Goal: Information Seeking & Learning: Understand process/instructions

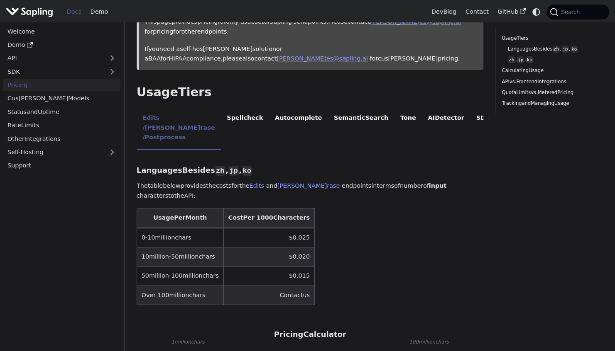
scroll to position [124, 0]
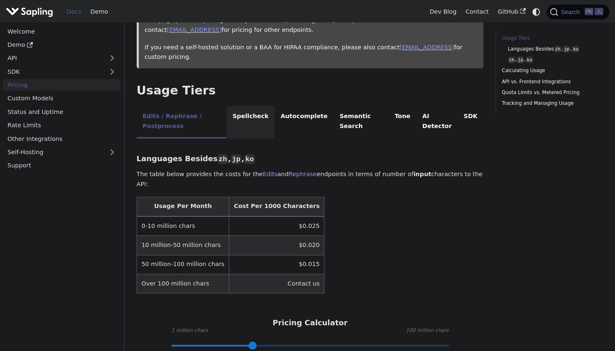
click at [256, 106] on li "Spellcheck" at bounding box center [250, 122] width 48 height 33
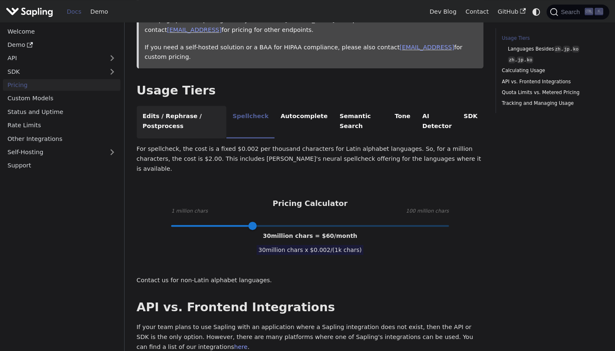
click at [201, 106] on li "Edits / Rephrase / Postprocess" at bounding box center [182, 122] width 90 height 33
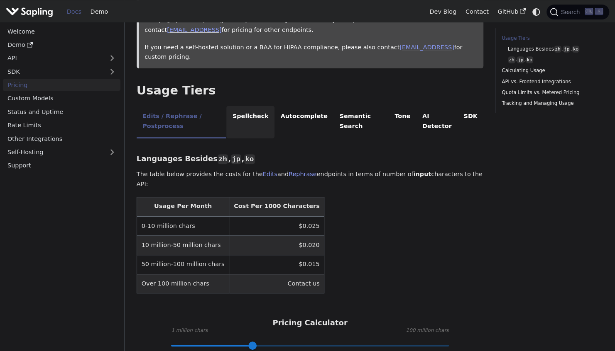
drag, startPoint x: 251, startPoint y: 107, endPoint x: 257, endPoint y: 107, distance: 6.6
click at [250, 107] on li "Spellcheck" at bounding box center [250, 122] width 48 height 33
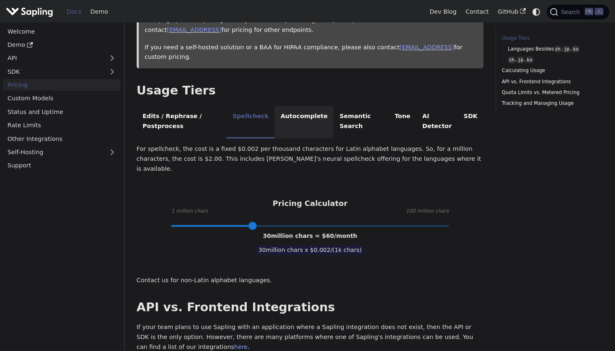
click at [300, 107] on li "Autocomplete" at bounding box center [303, 122] width 59 height 33
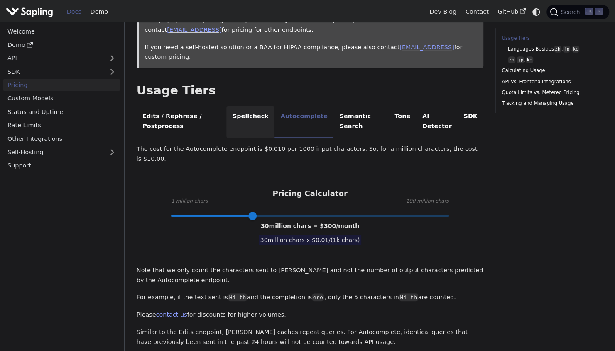
click at [266, 108] on li "Spellcheck" at bounding box center [250, 122] width 48 height 33
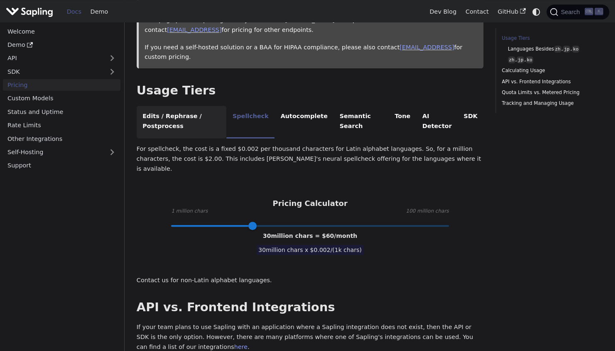
click at [205, 106] on li "Edits / Rephrase / Postprocess" at bounding box center [182, 122] width 90 height 33
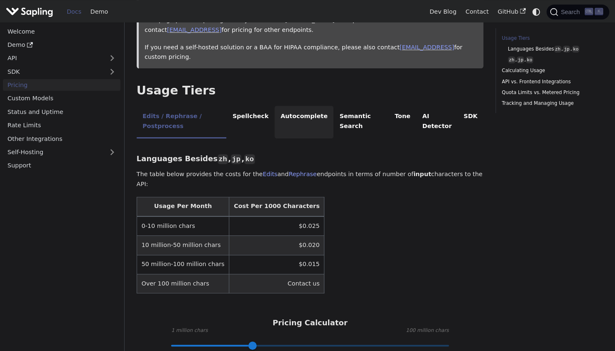
click at [298, 107] on li "Autocomplete" at bounding box center [303, 122] width 59 height 33
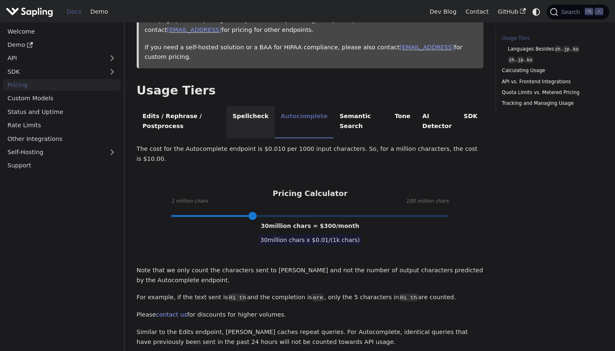
drag, startPoint x: 298, startPoint y: 107, endPoint x: 249, endPoint y: 105, distance: 49.4
click at [251, 106] on li "Spellcheck" at bounding box center [250, 122] width 48 height 33
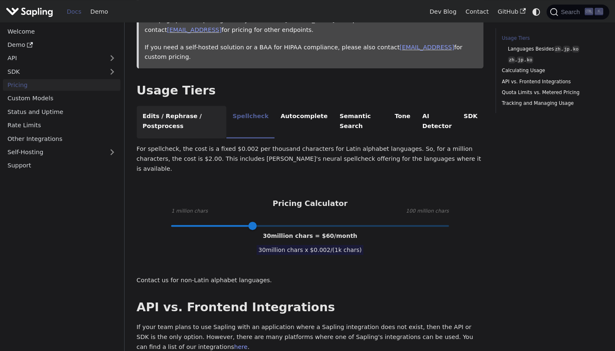
click at [195, 107] on li "Edits / Rephrase / Postprocess" at bounding box center [182, 122] width 90 height 33
